Goal: Task Accomplishment & Management: Complete application form

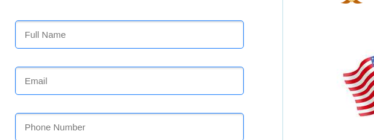
scroll to position [144, 0]
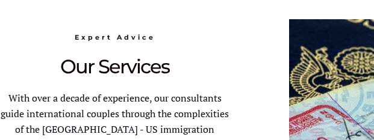
scroll to position [698, 0]
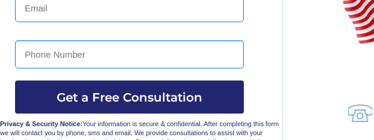
scroll to position [217, 0]
